Goal: Communication & Community: Answer question/provide support

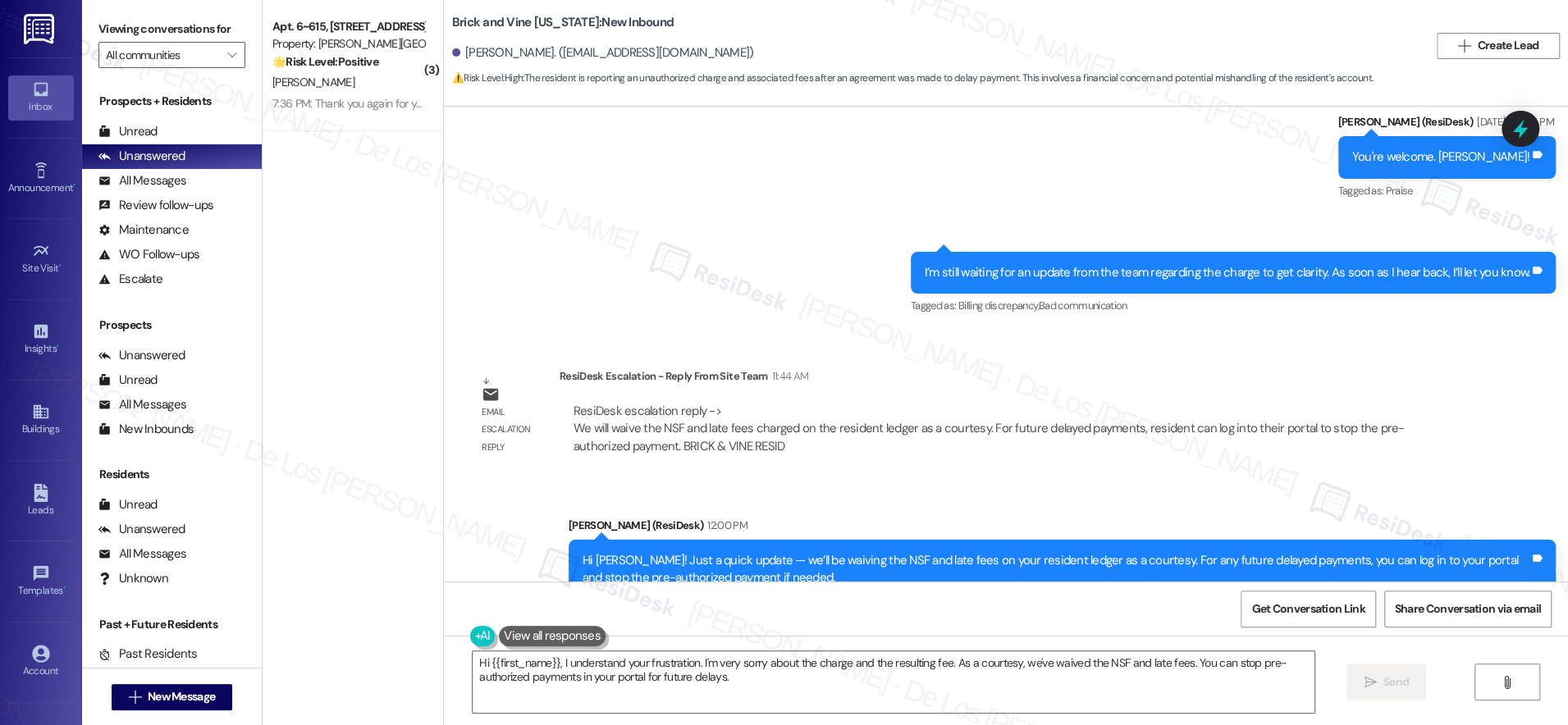
scroll to position [4638, 0]
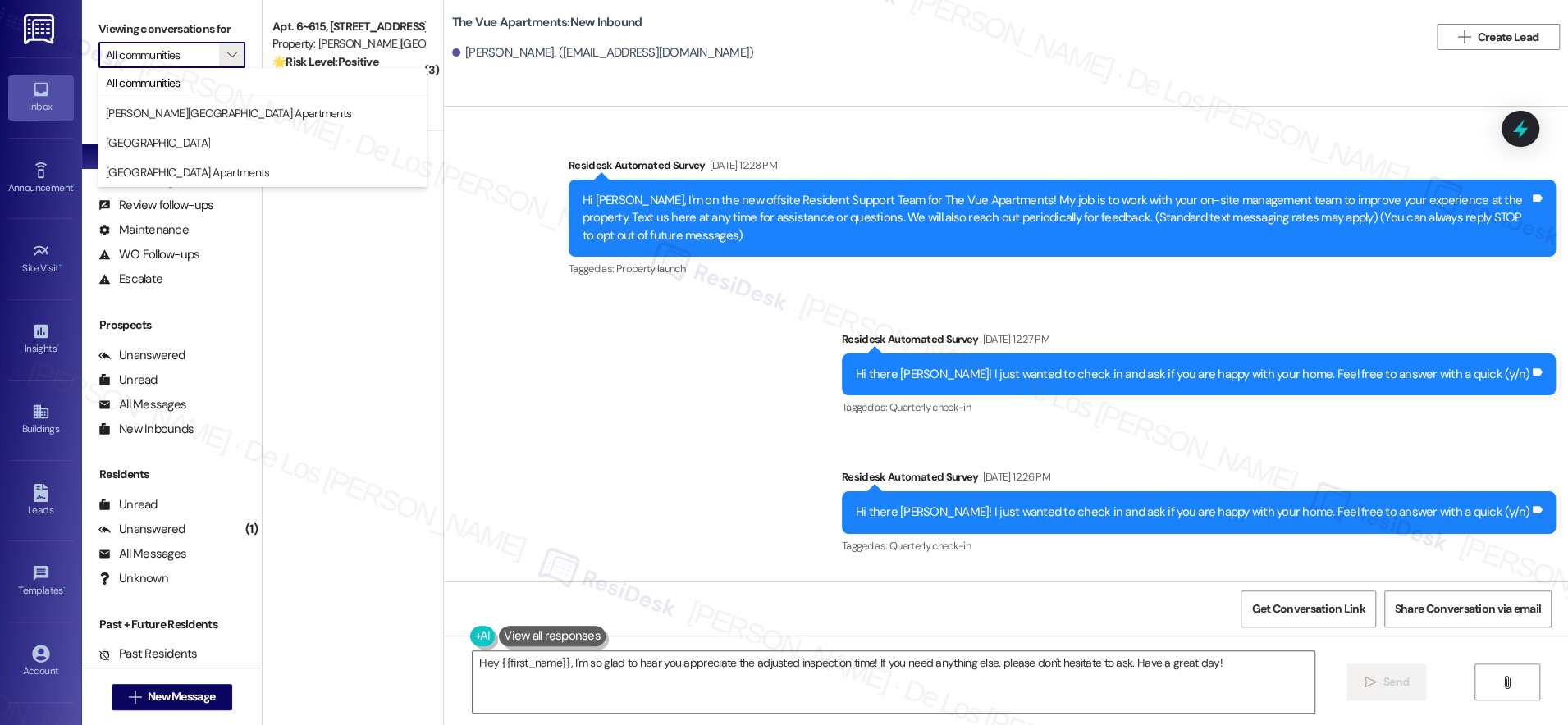
scroll to position [3417, 0]
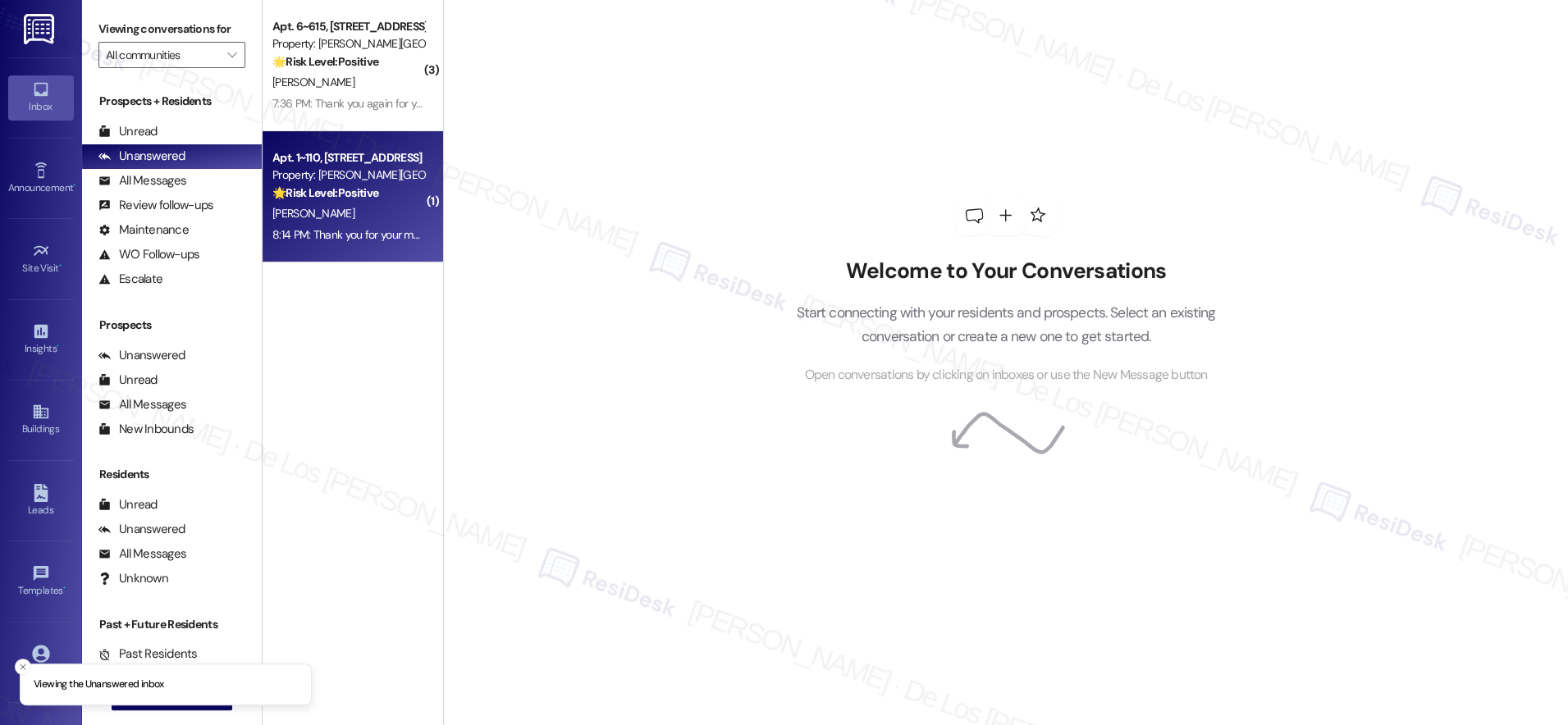
click at [381, 208] on div "[PERSON_NAME]" at bounding box center [348, 214] width 155 height 20
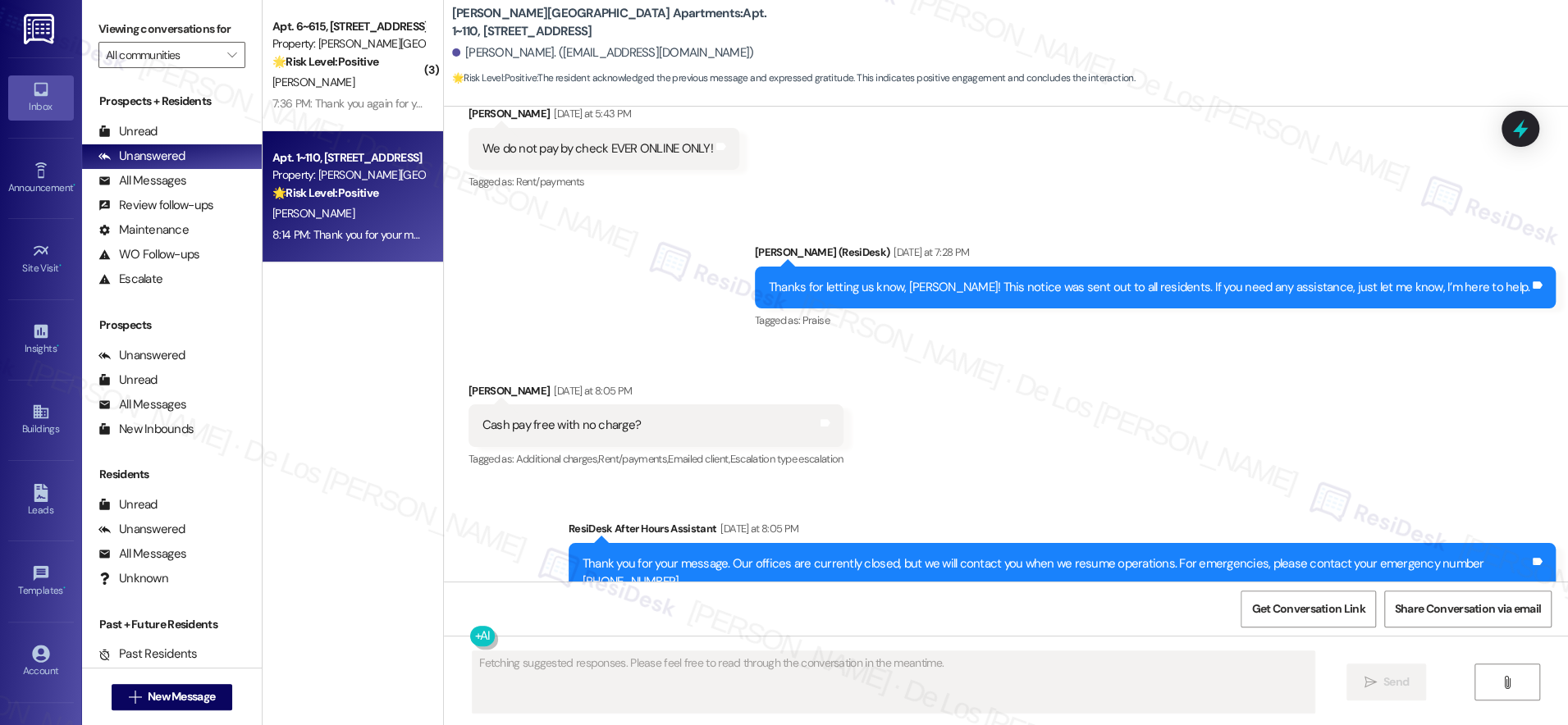
scroll to position [13165, 0]
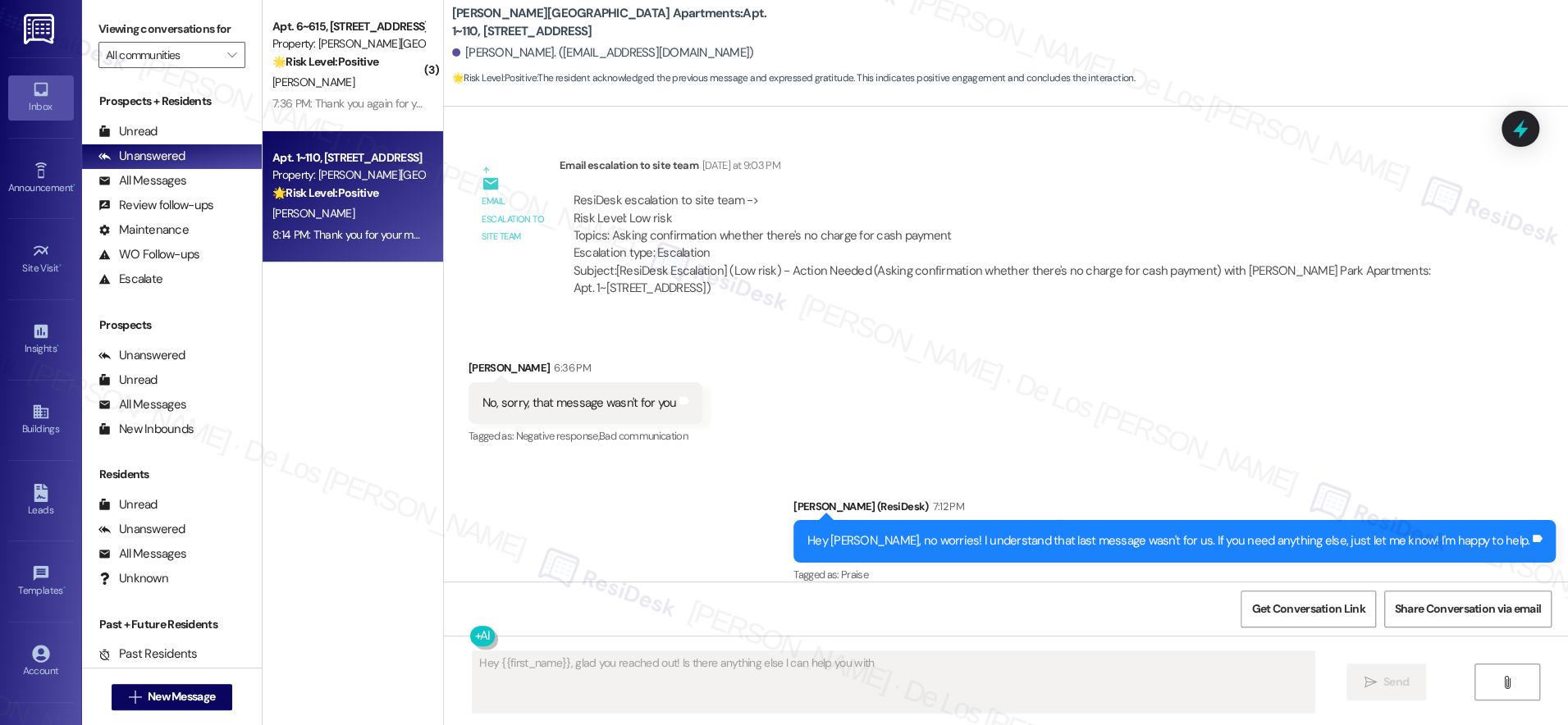
type textarea "Hey {{first_name}}, glad you reached out! Is there anything else I can help you…"
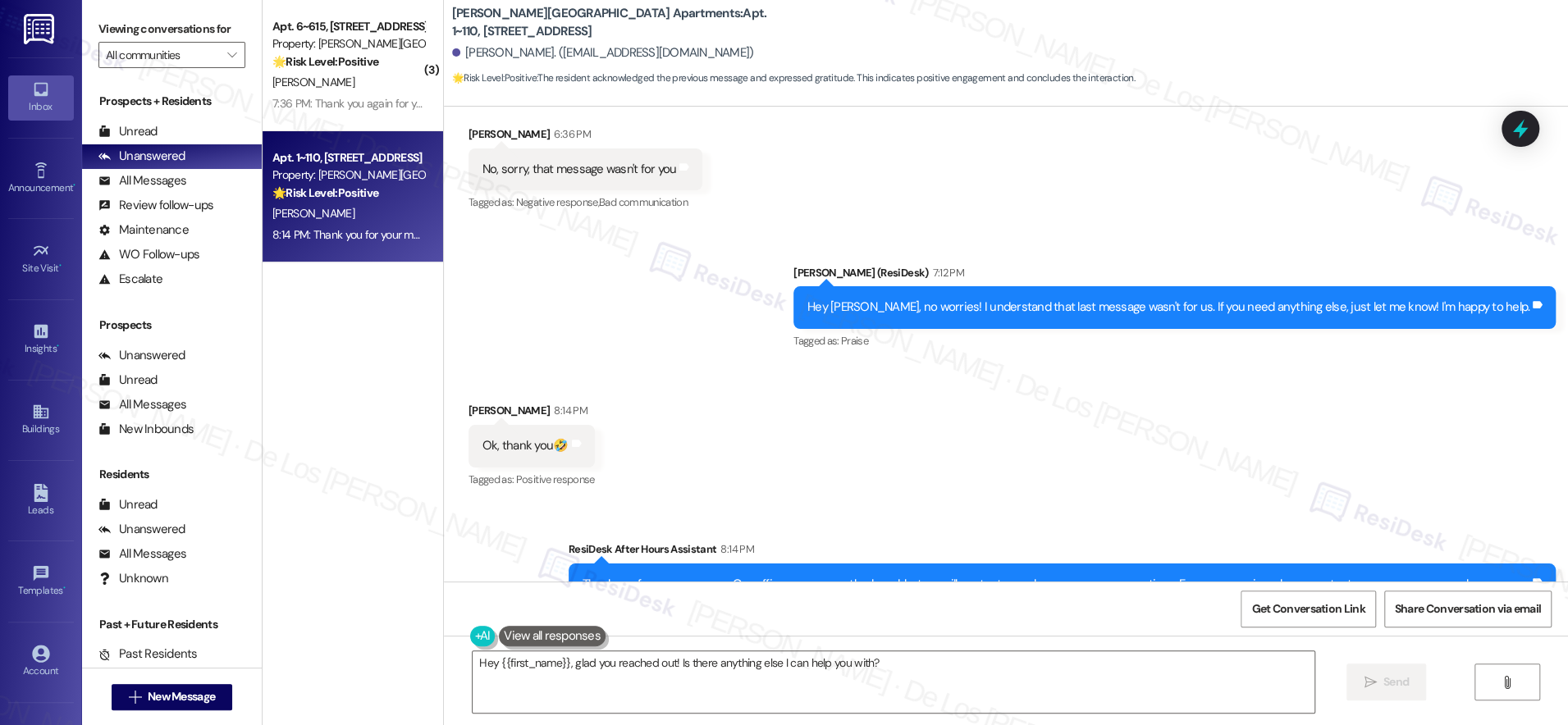
scroll to position [13321, 0]
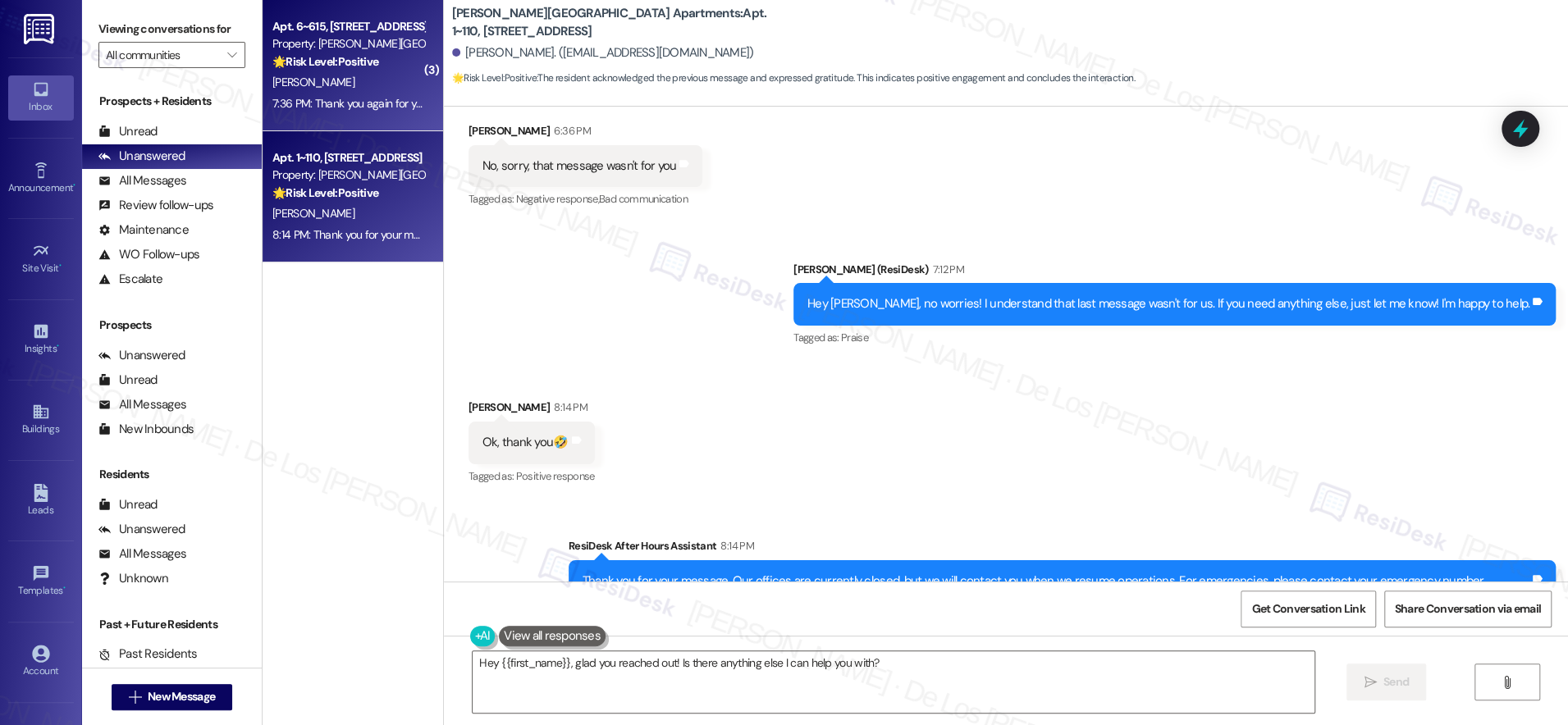
click at [368, 108] on div "7:36 PM: Thank you again for your prompt response.🙂 7:36 PM: Thank you again fo…" at bounding box center [403, 103] width 260 height 14
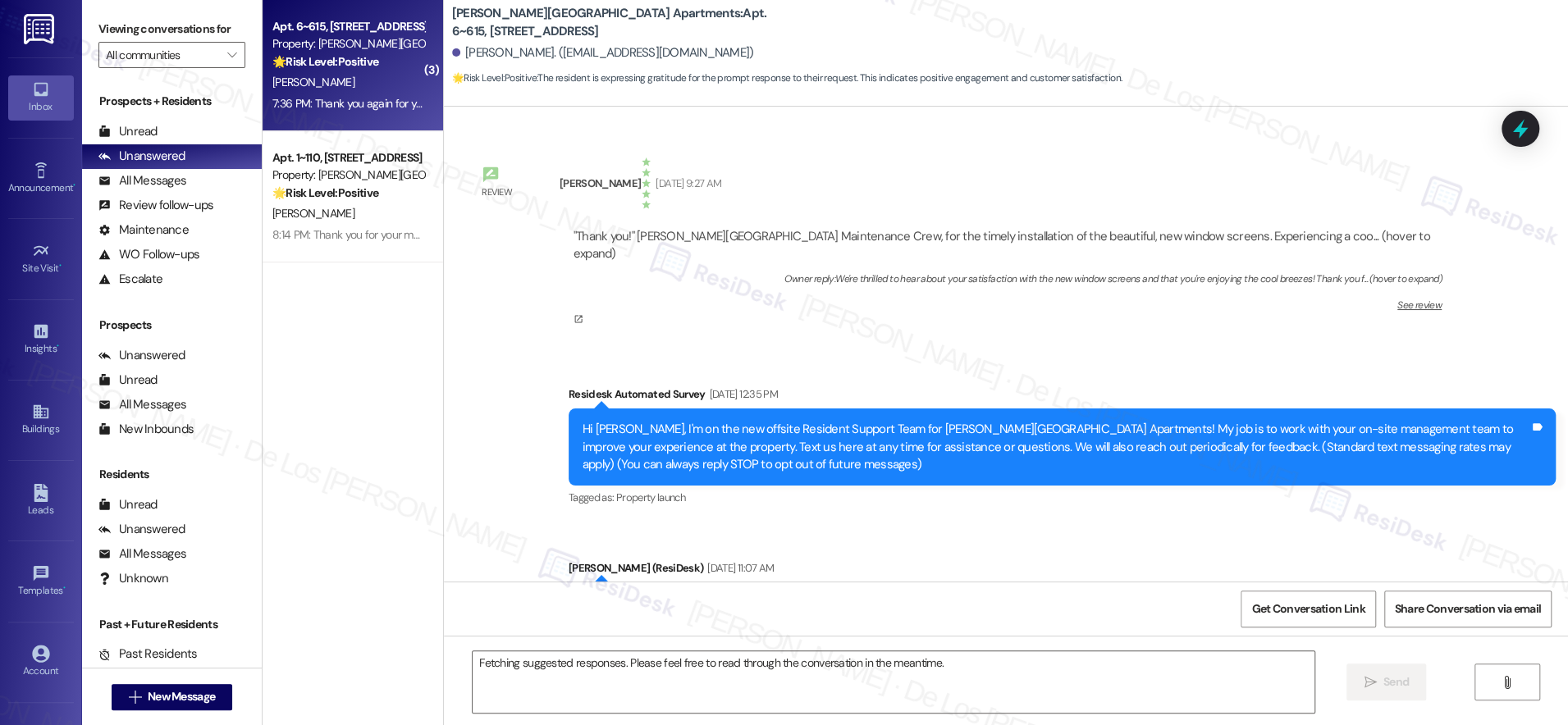
scroll to position [31890, 0]
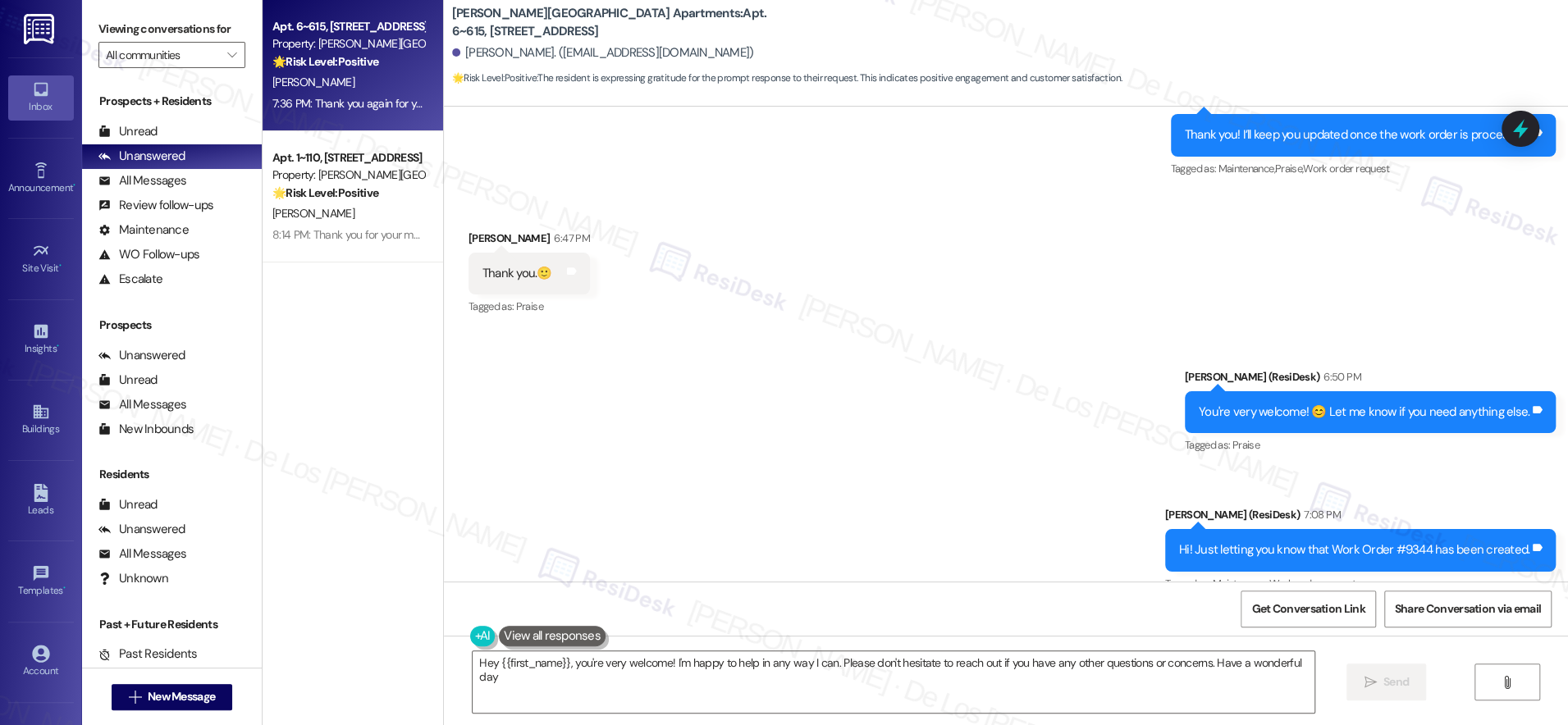
type textarea "Hey {{first_name}}, you're very welcome! I'm happy to help in any way I can. Pl…"
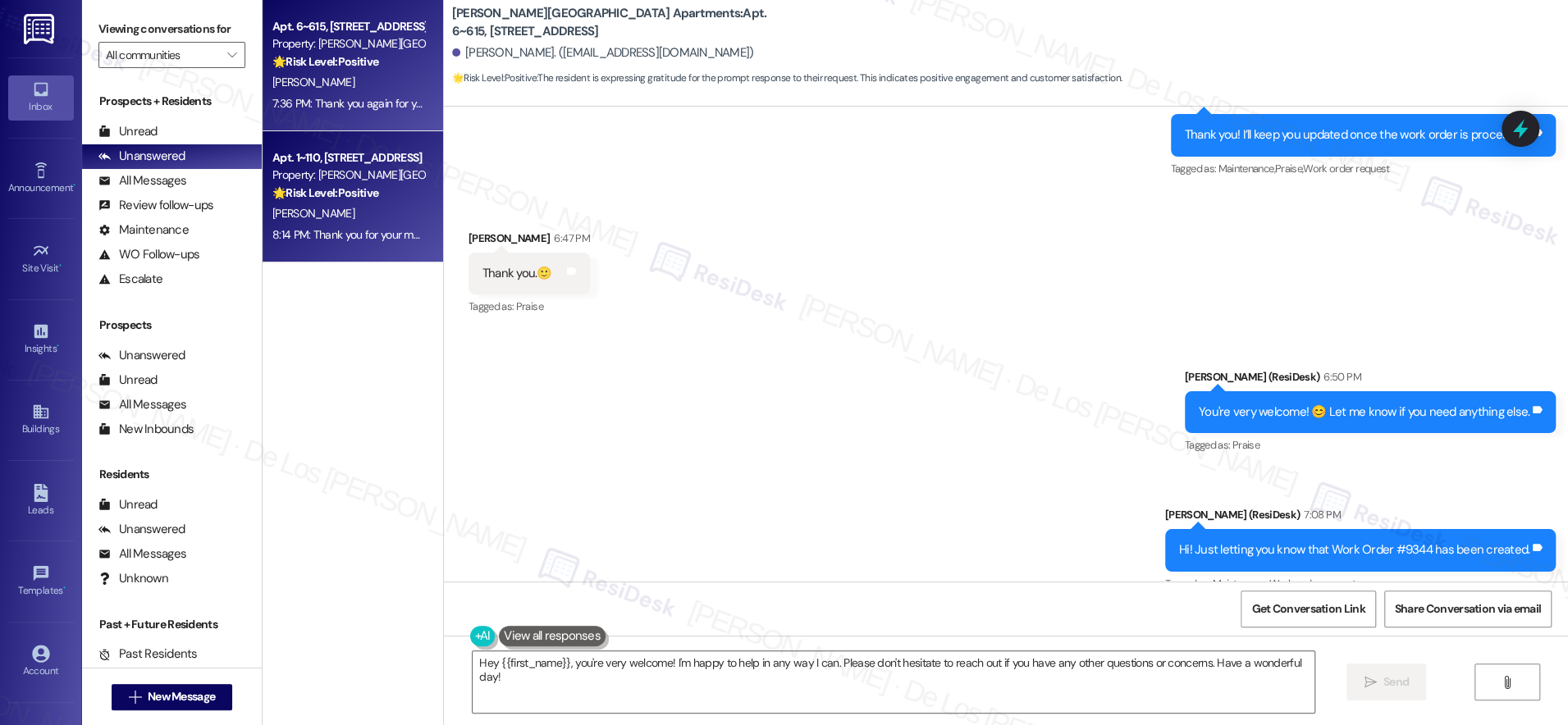
click at [369, 215] on div "A. Mason" at bounding box center [348, 214] width 155 height 20
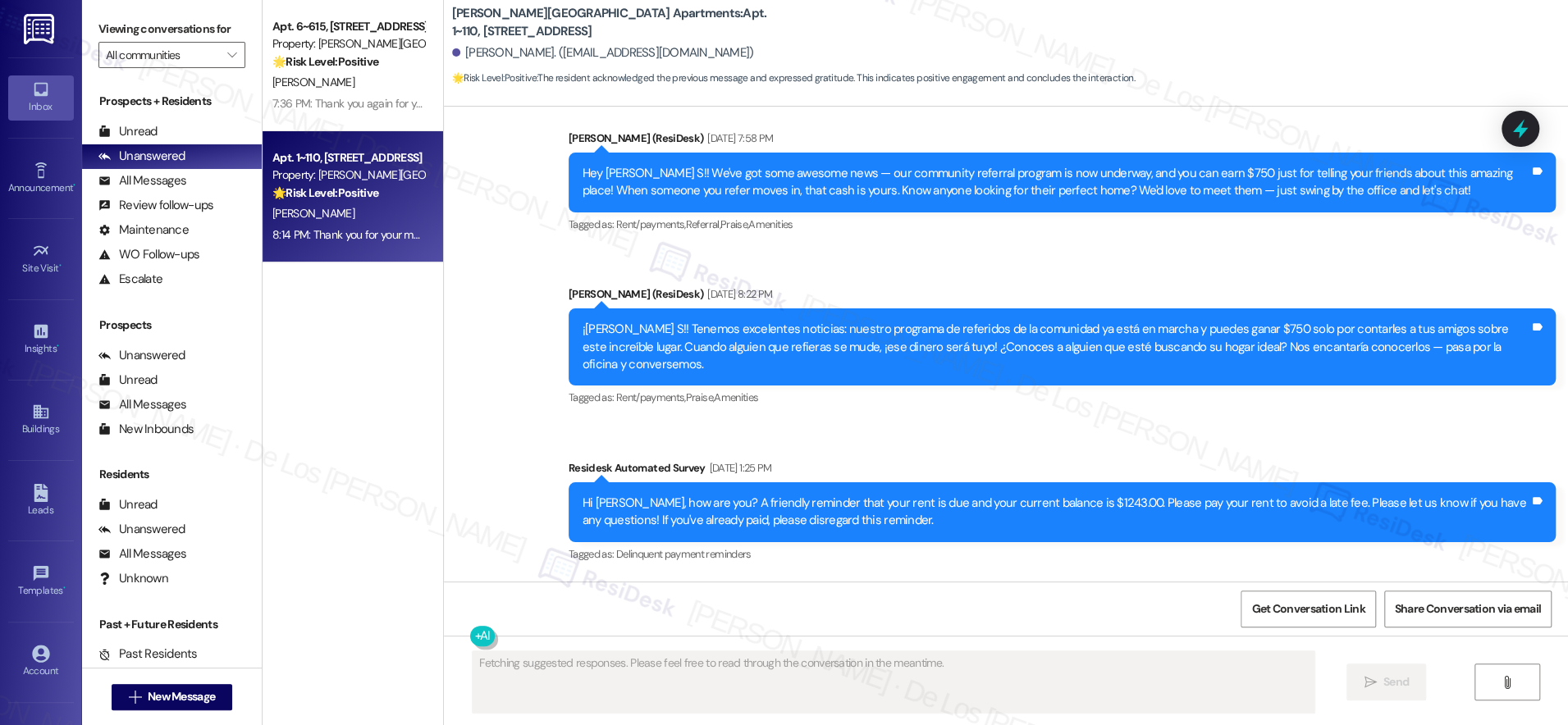
scroll to position [13165, 0]
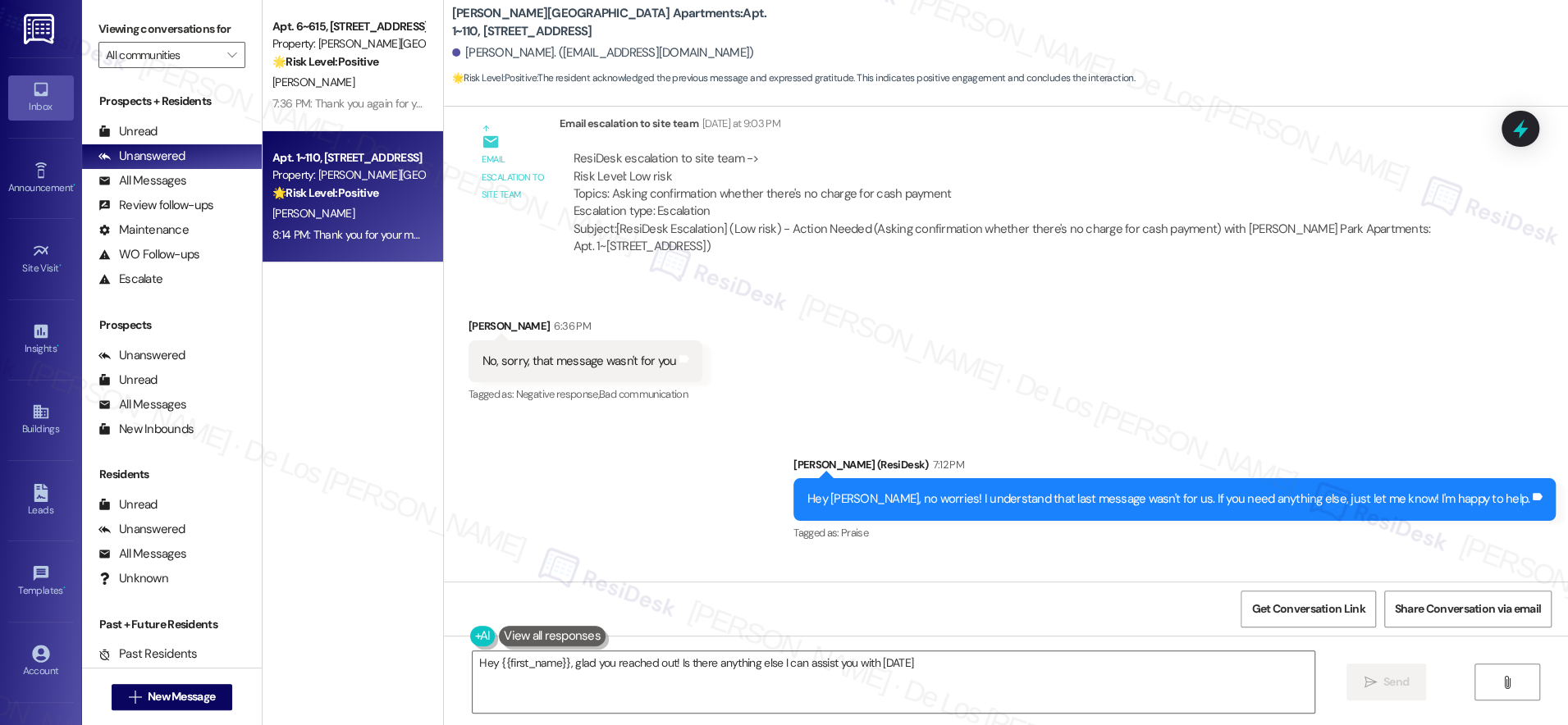
type textarea "Hey {{first_name}}, glad you reached out! Is there anything else I can assist y…"
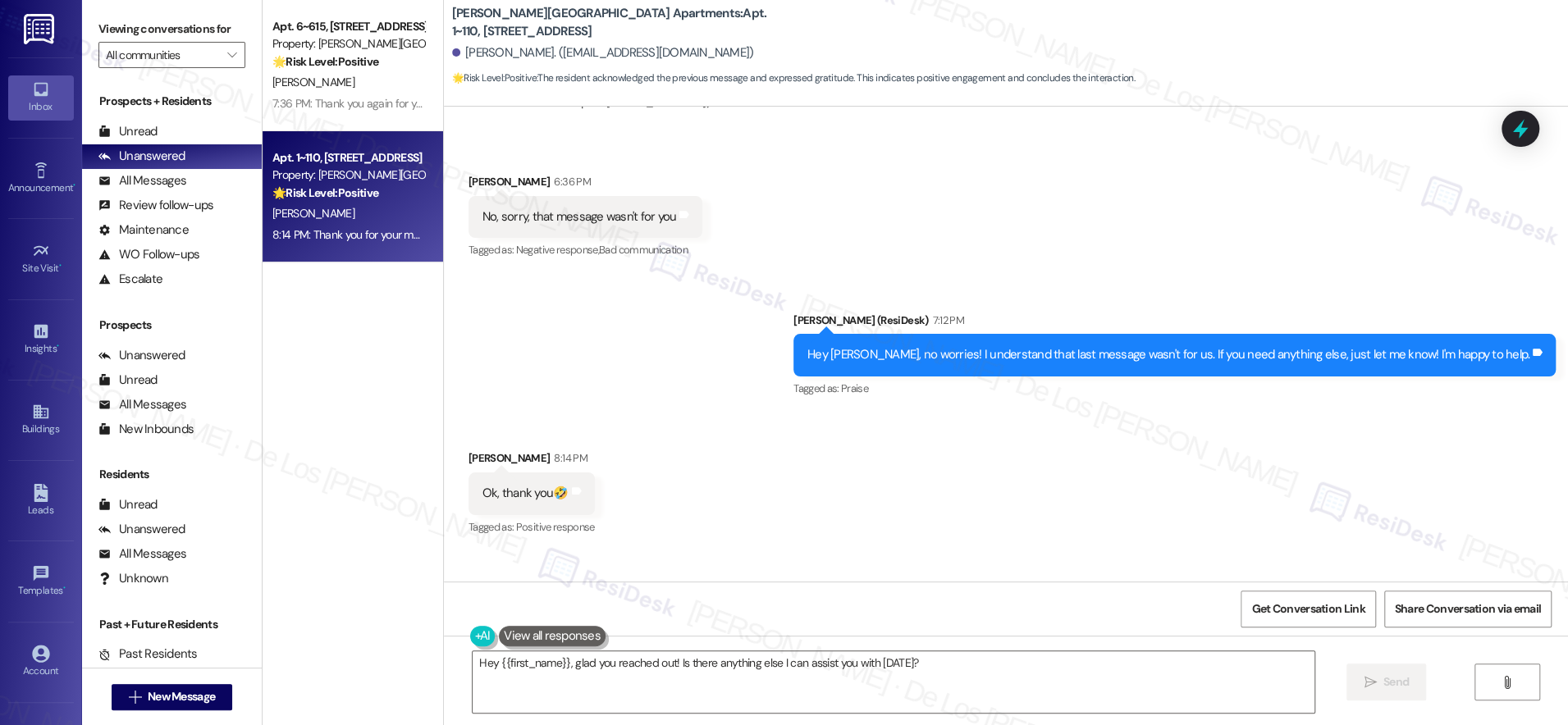
scroll to position [13321, 0]
